Goal: Transaction & Acquisition: Download file/media

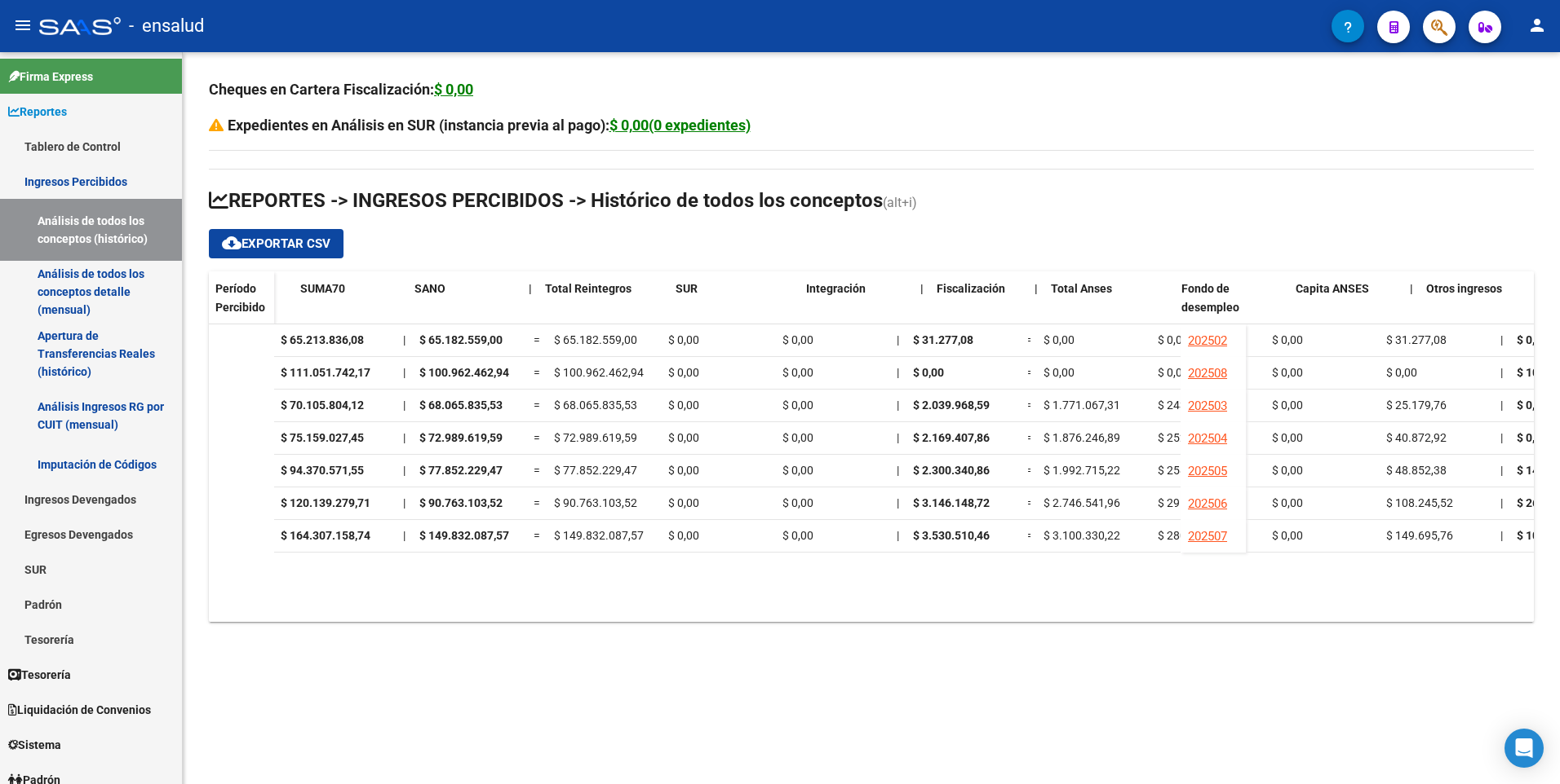
scroll to position [0, 972]
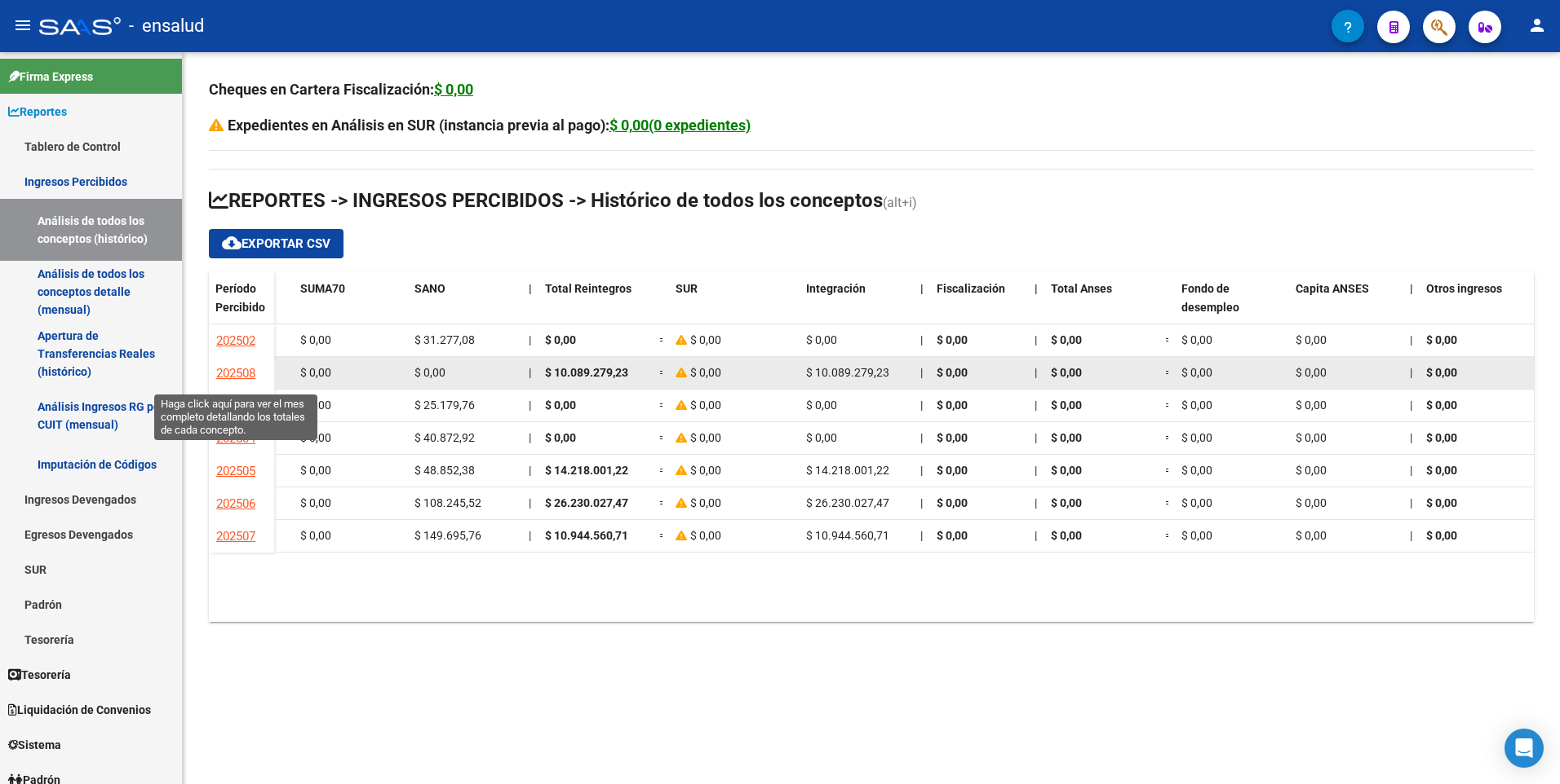
click at [240, 376] on span "202508" at bounding box center [236, 373] width 39 height 15
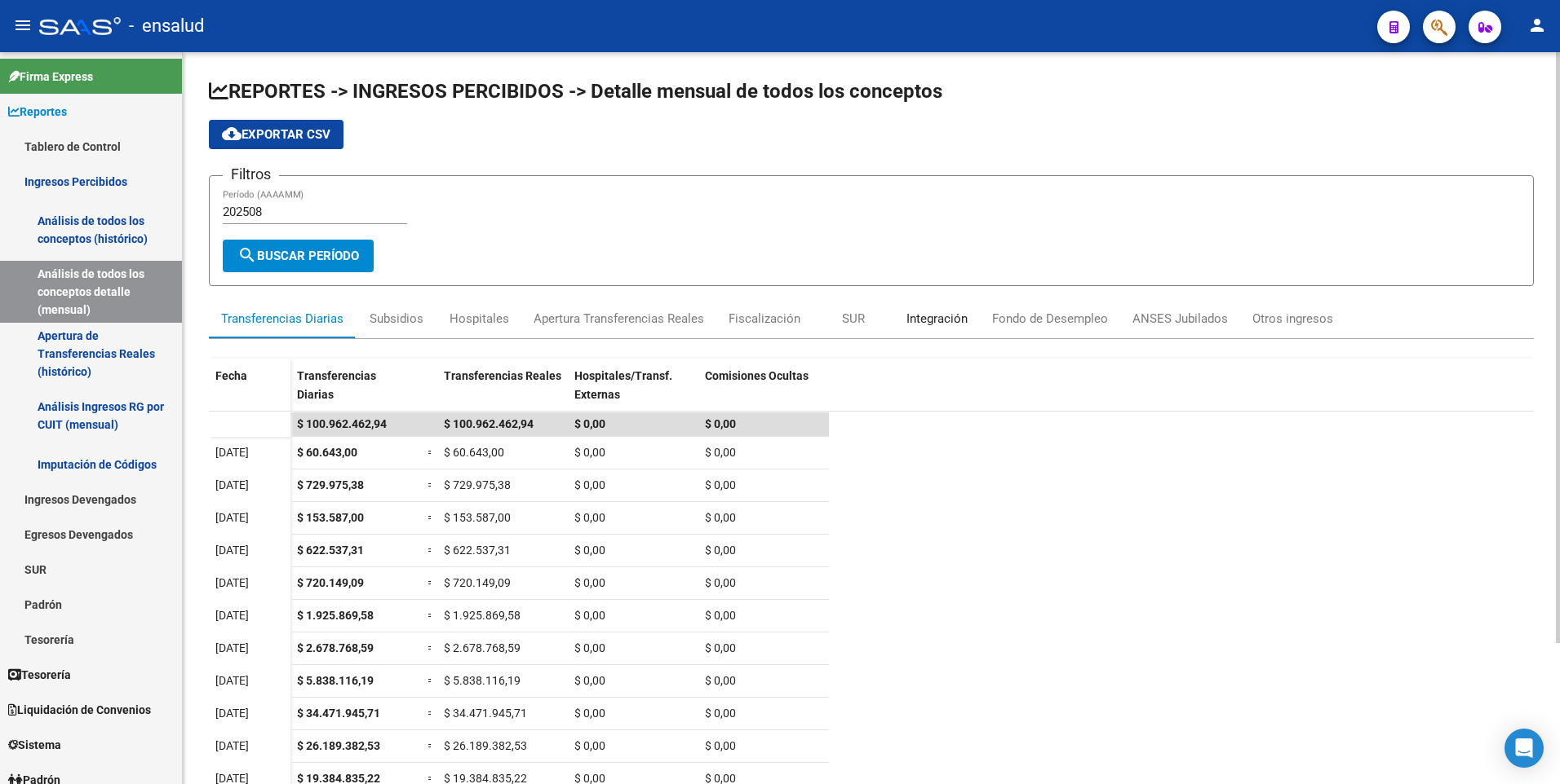
click at [939, 329] on div "Integración" at bounding box center [937, 318] width 85 height 39
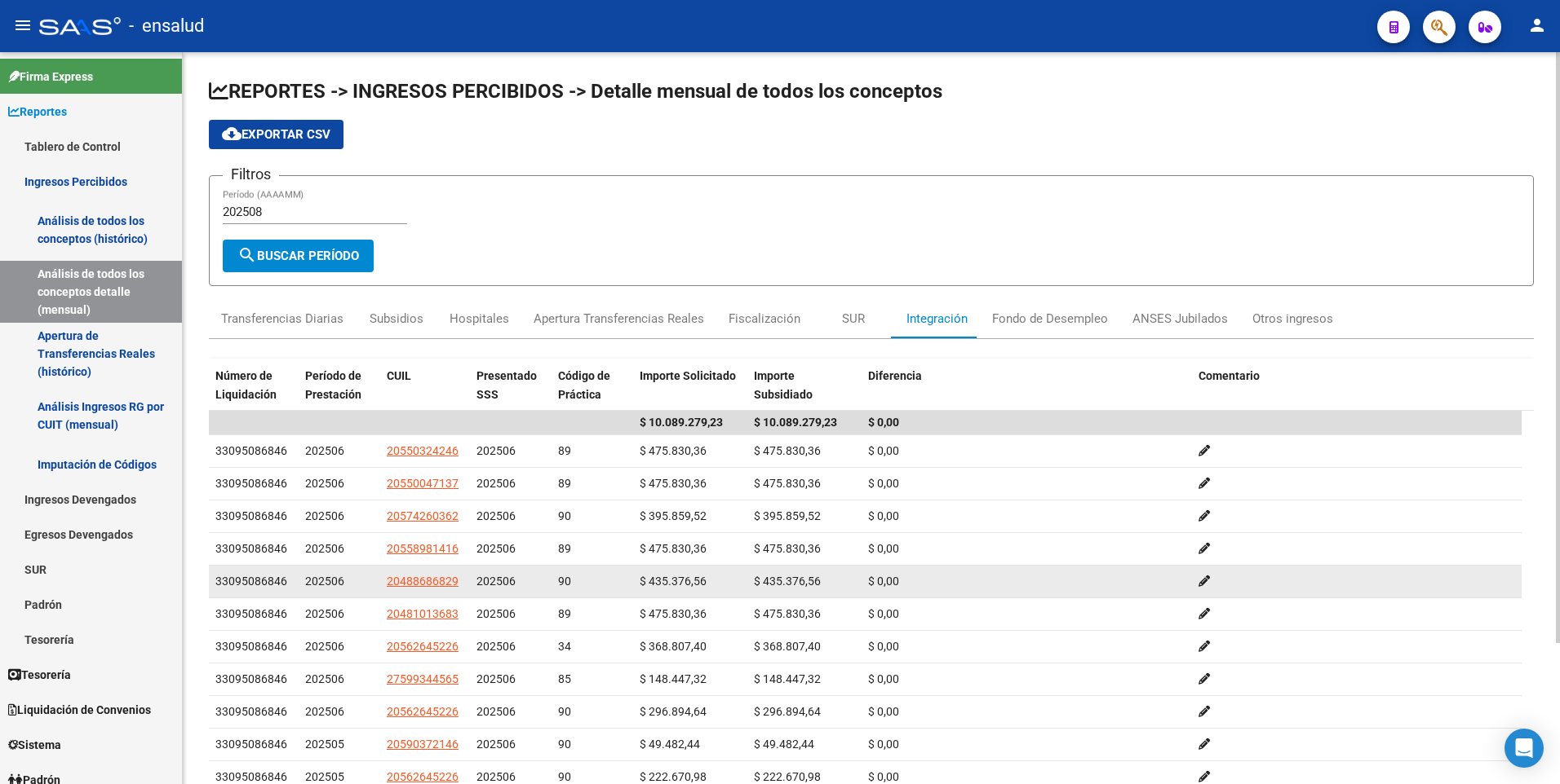
click at [961, 566] on datatable-body-cell "$ 0,00" at bounding box center [1026, 581] width 330 height 32
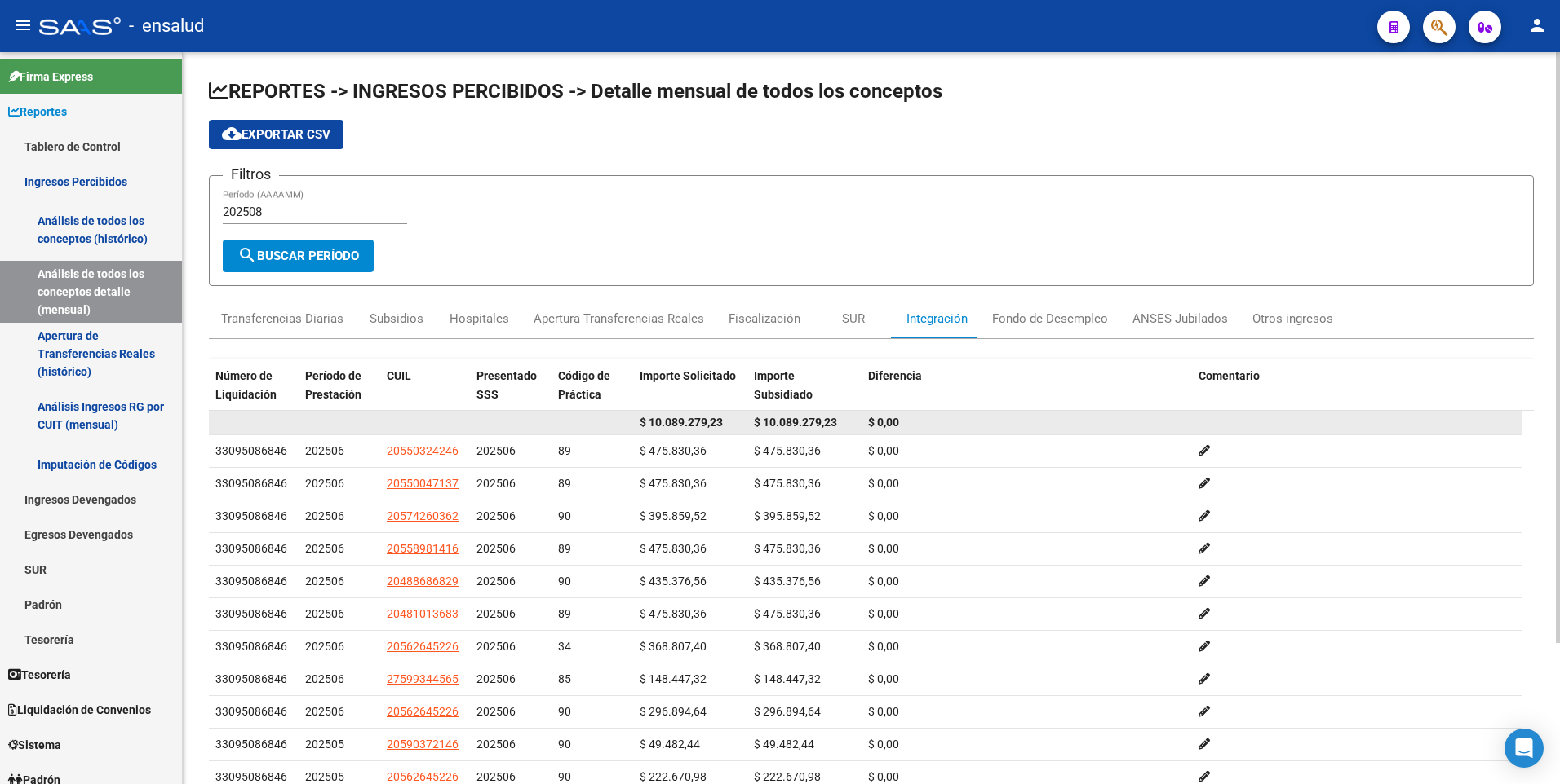
click at [810, 418] on span "$ 10.089.279,23" at bounding box center [795, 422] width 83 height 13
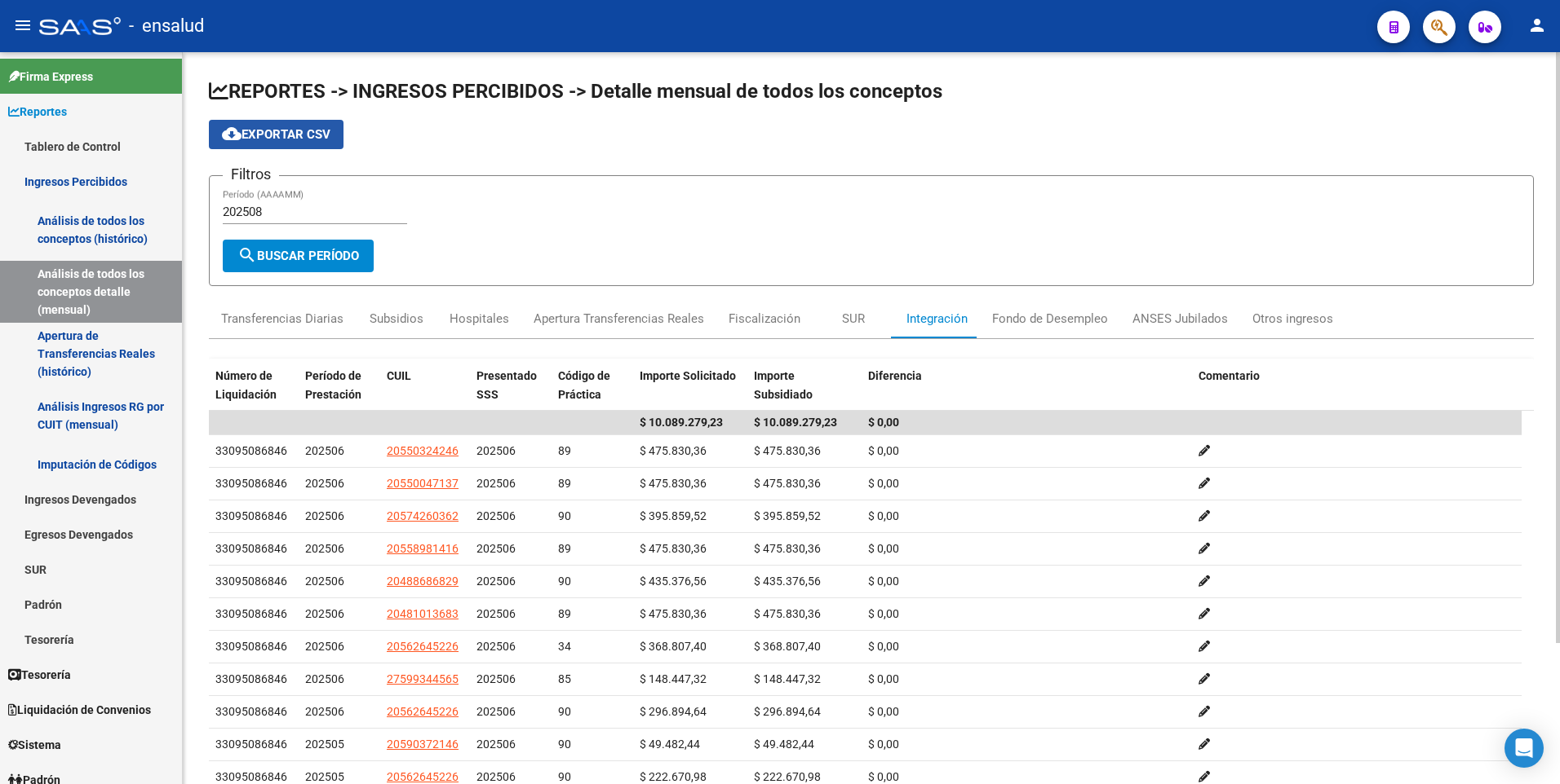
click at [293, 134] on span "cloud_download Exportar CSV" at bounding box center [277, 134] width 109 height 15
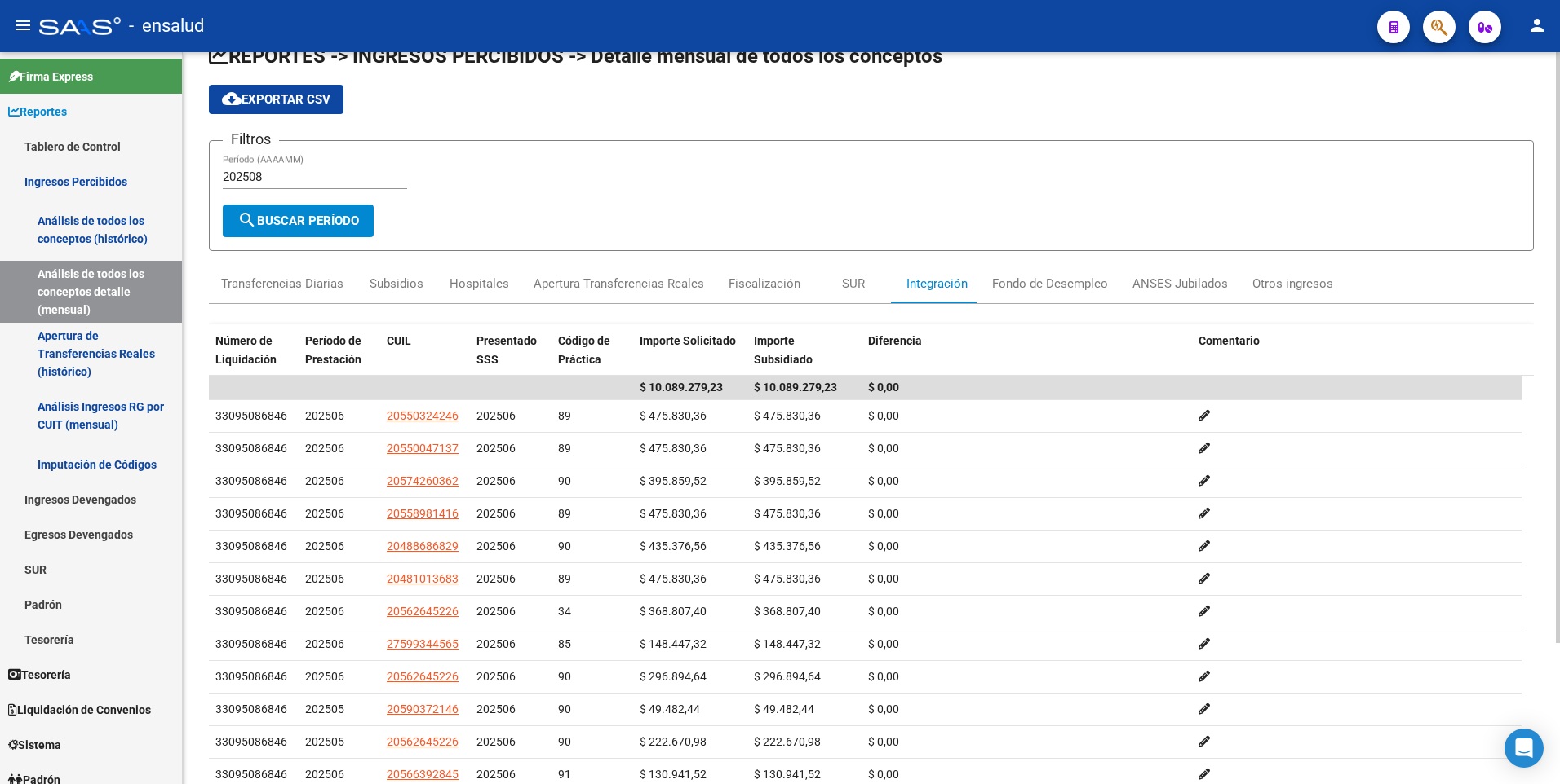
scroll to position [34, 0]
click at [1559, 522] on html "menu - ensalud person Firma Express Reportes Tablero de Control Ingresos Percib…" at bounding box center [780, 392] width 1560 height 784
click at [113, 506] on link "Ingresos Devengados" at bounding box center [90, 500] width 182 height 35
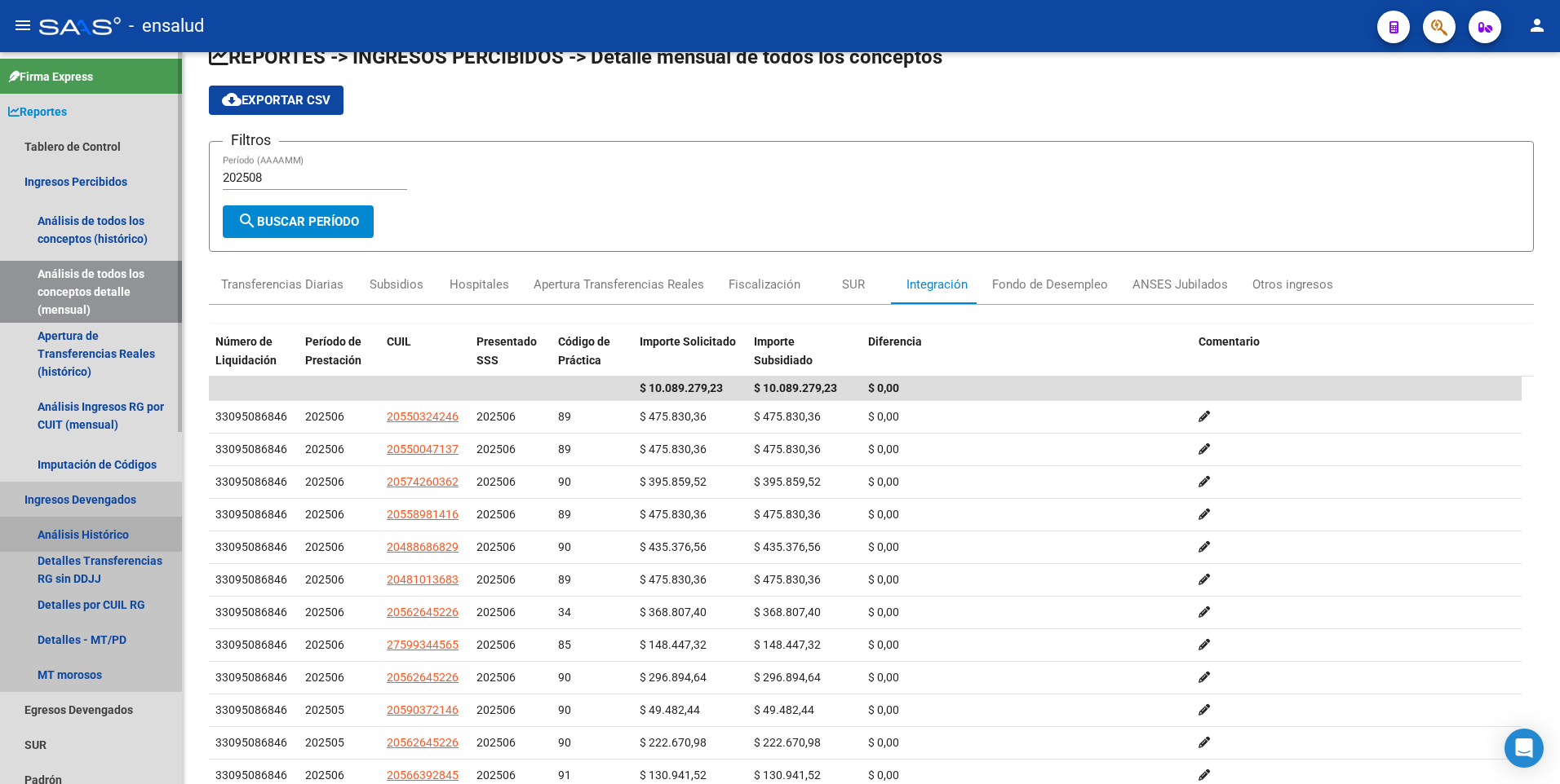
click at [87, 528] on link "Análisis Histórico" at bounding box center [90, 535] width 182 height 35
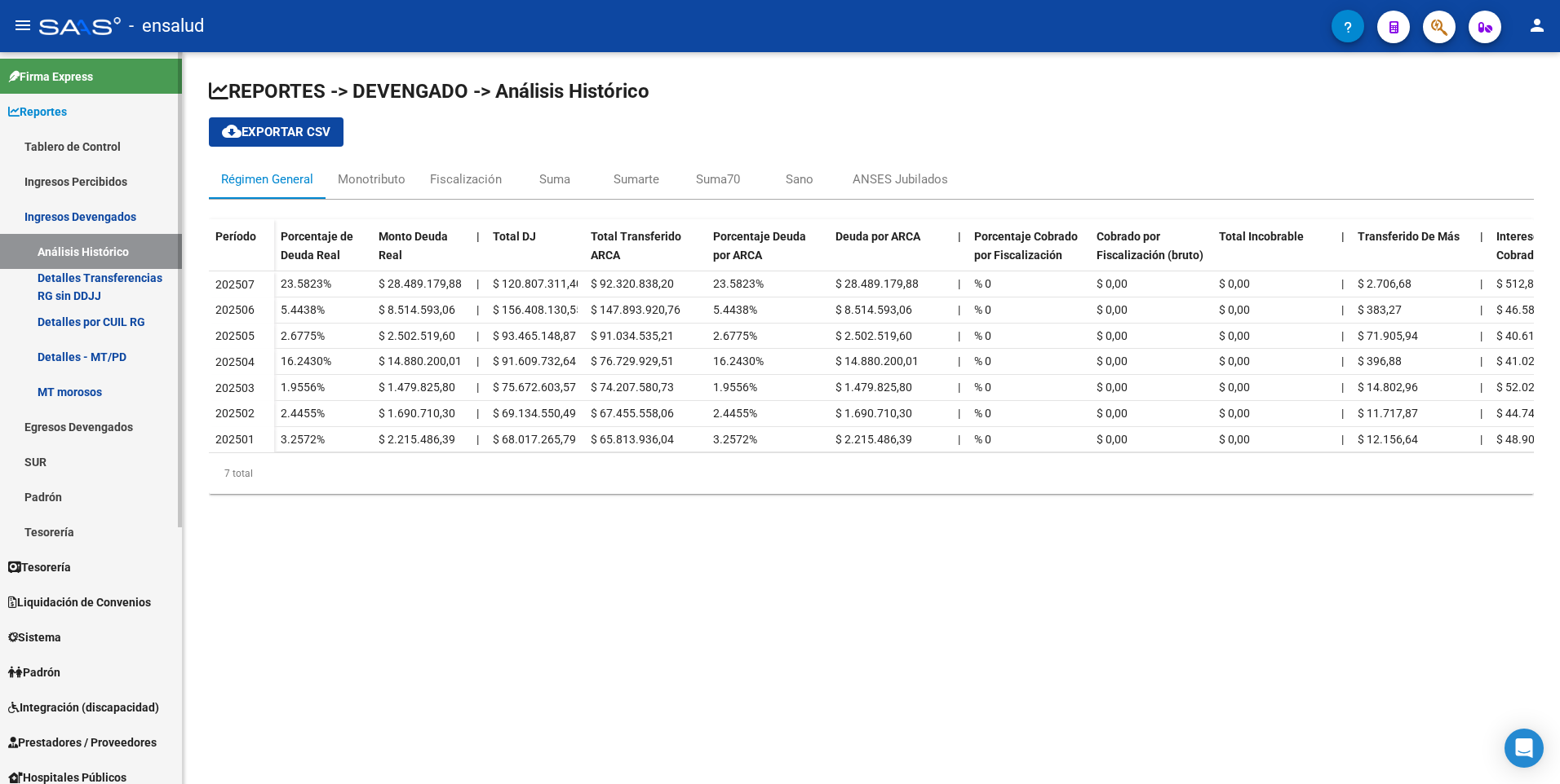
click at [84, 179] on link "Ingresos Percibidos" at bounding box center [90, 181] width 182 height 35
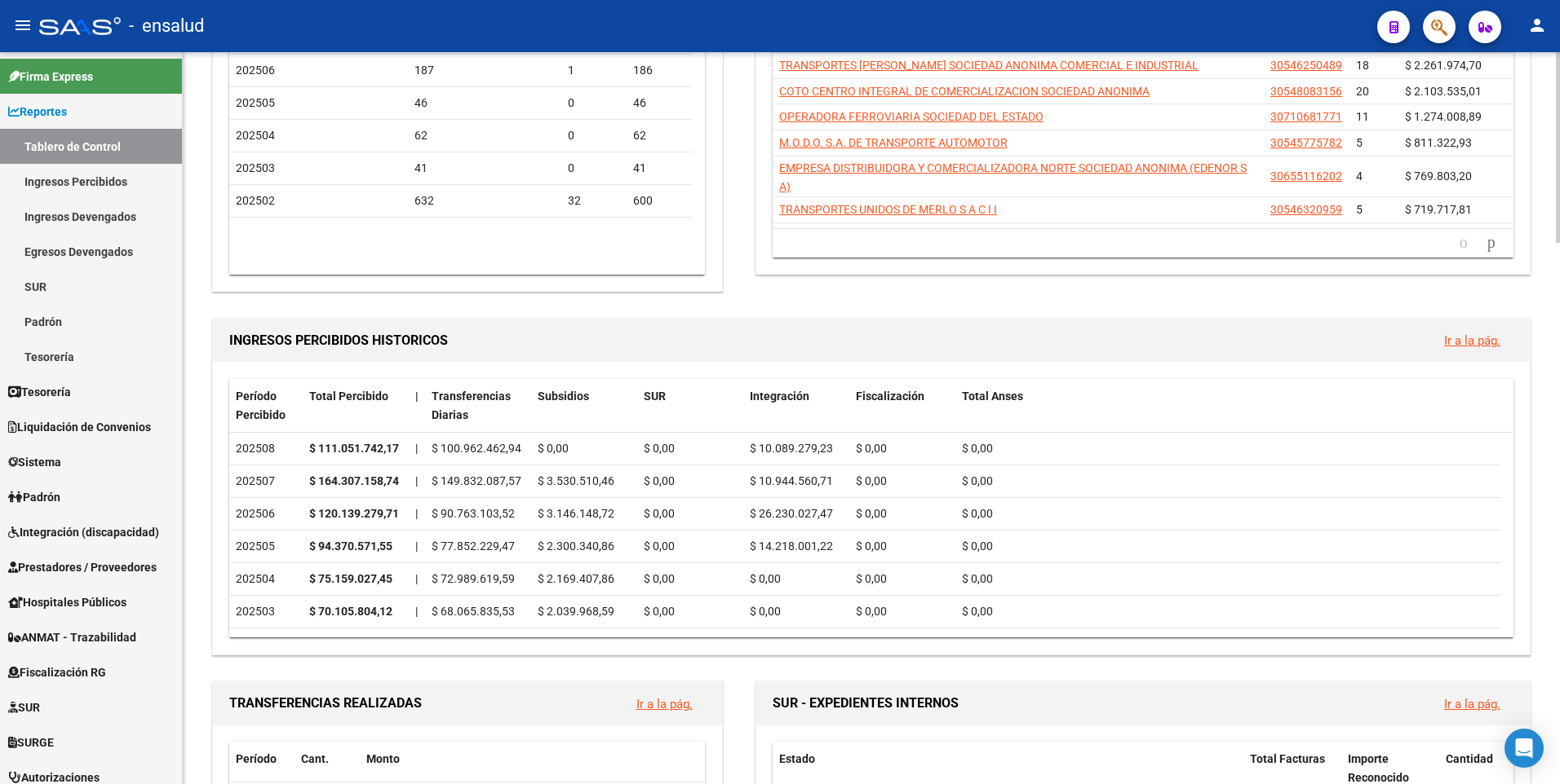
scroll to position [384, 0]
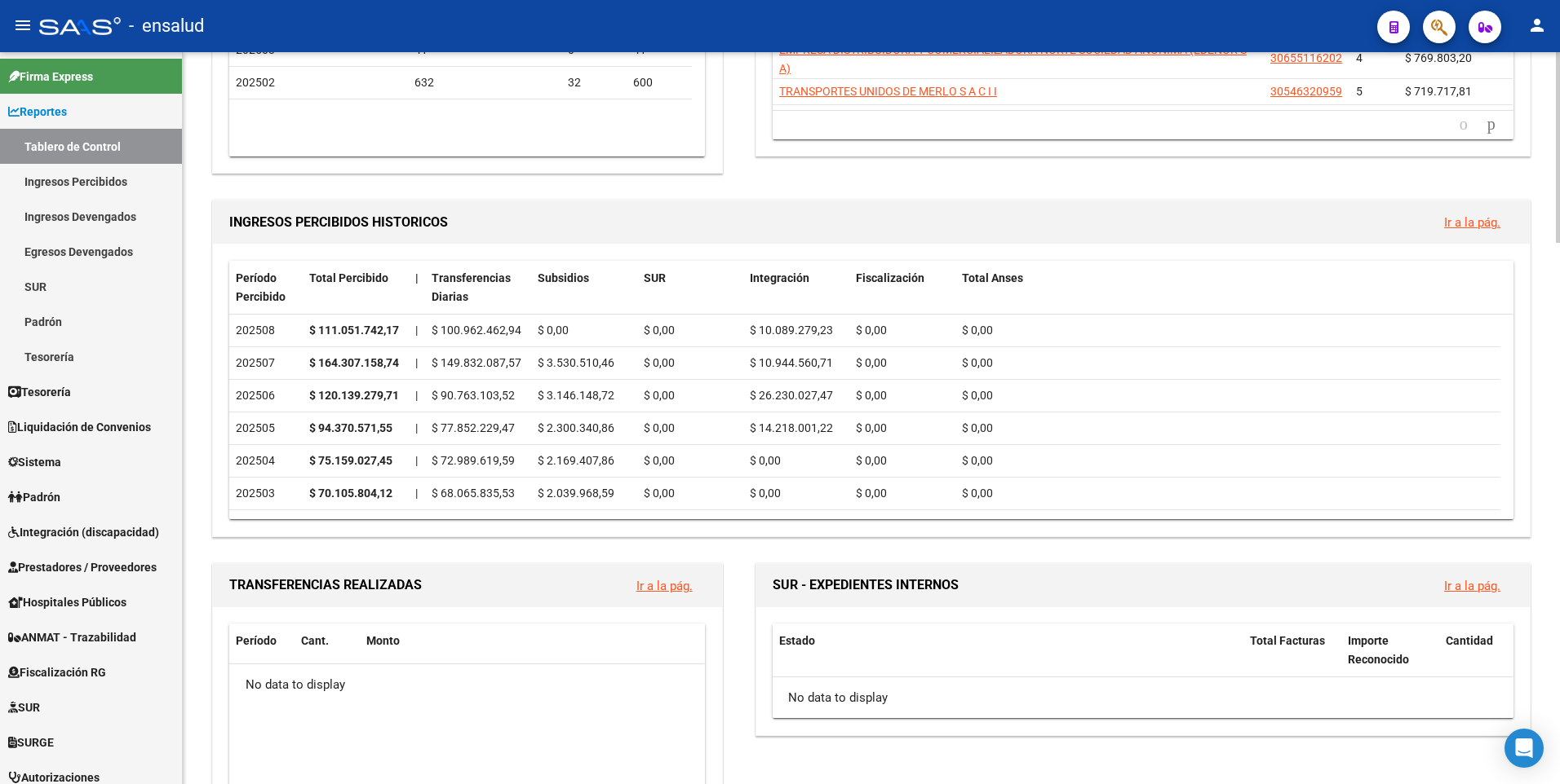
click at [1559, 324] on html "menu - ensalud person Firma Express Reportes Tablero de Control Ingresos Percib…" at bounding box center [780, 392] width 1560 height 784
